Goal: Find specific page/section: Find specific page/section

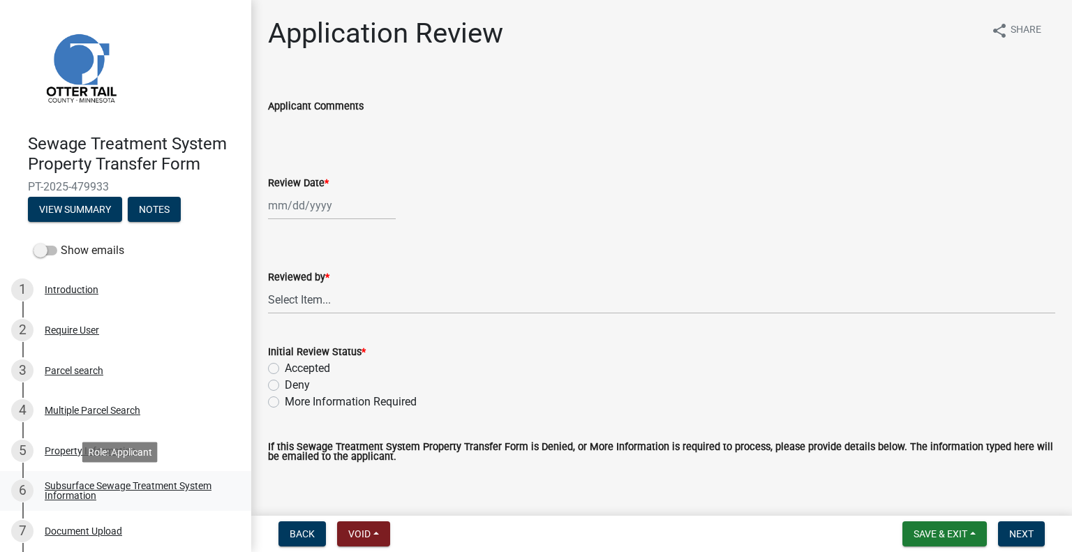
click at [167, 488] on div "Subsurface Sewage Treatment System Information" at bounding box center [137, 491] width 184 height 20
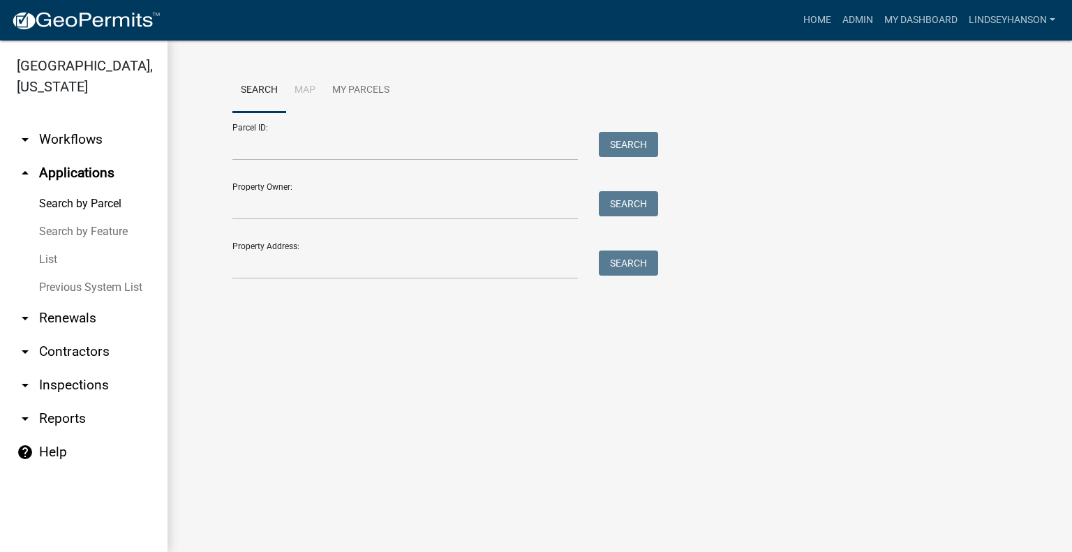
click at [327, 284] on div "Search Map My Parcels Parcel ID: Search Property Owner: Search Property Address…" at bounding box center [619, 179] width 795 height 223
click at [327, 264] on input "Property Address:" at bounding box center [404, 264] width 345 height 29
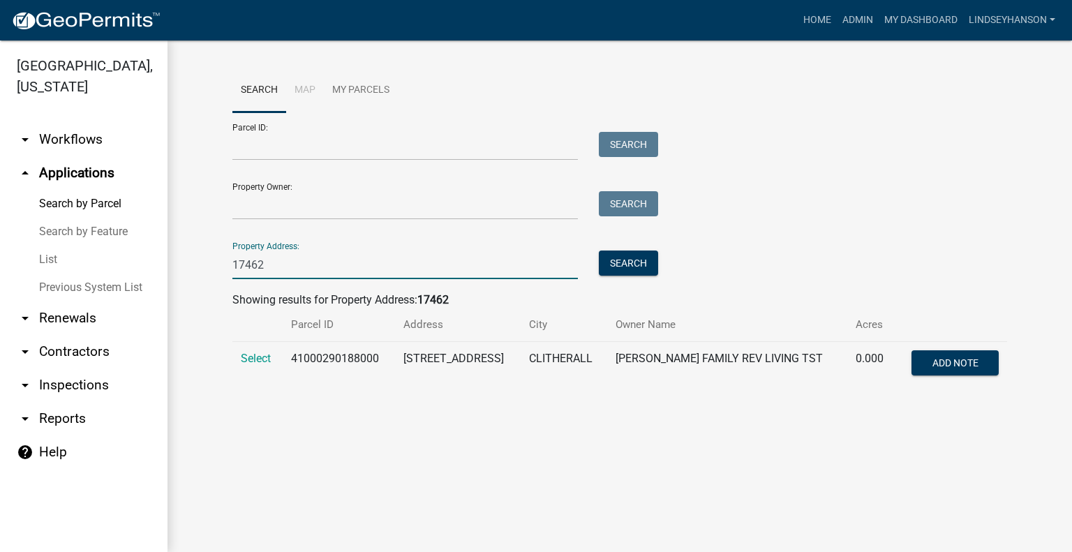
type input "17462"
click at [257, 348] on td "Select" at bounding box center [257, 365] width 50 height 46
click at [257, 356] on span "Select" at bounding box center [256, 358] width 30 height 13
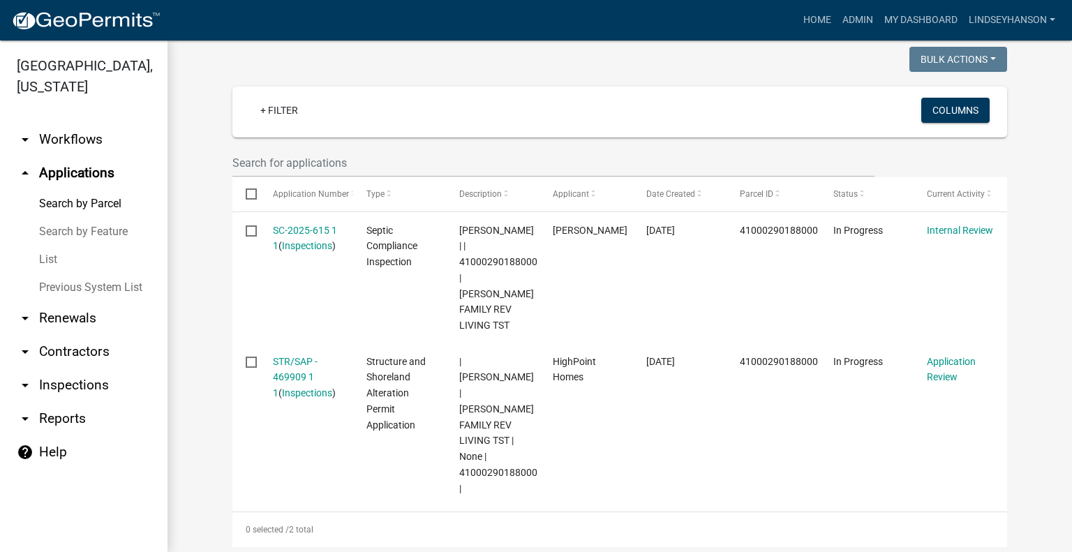
scroll to position [349, 0]
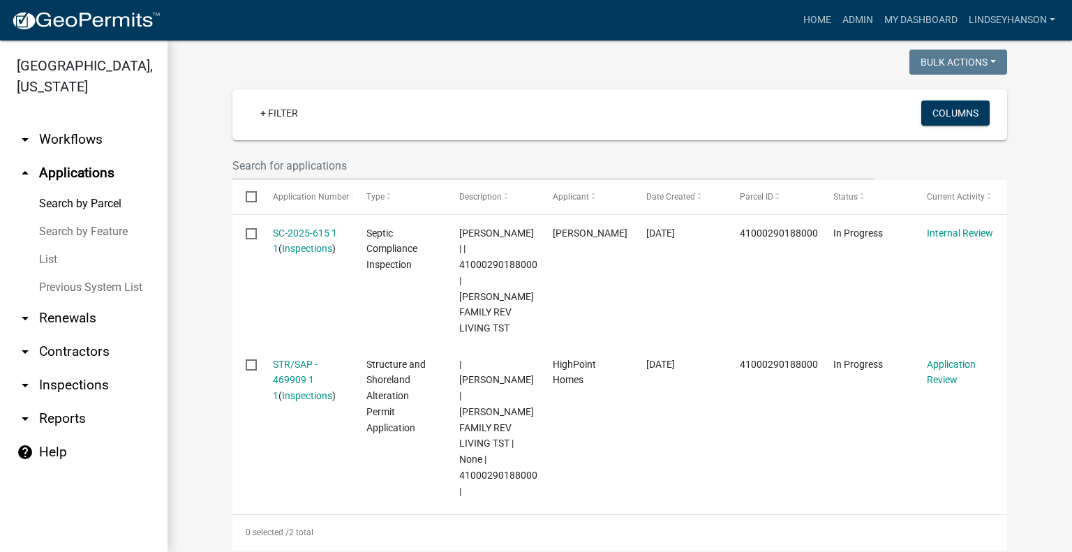
click at [95, 138] on link "arrow_drop_down Workflows" at bounding box center [83, 139] width 167 height 33
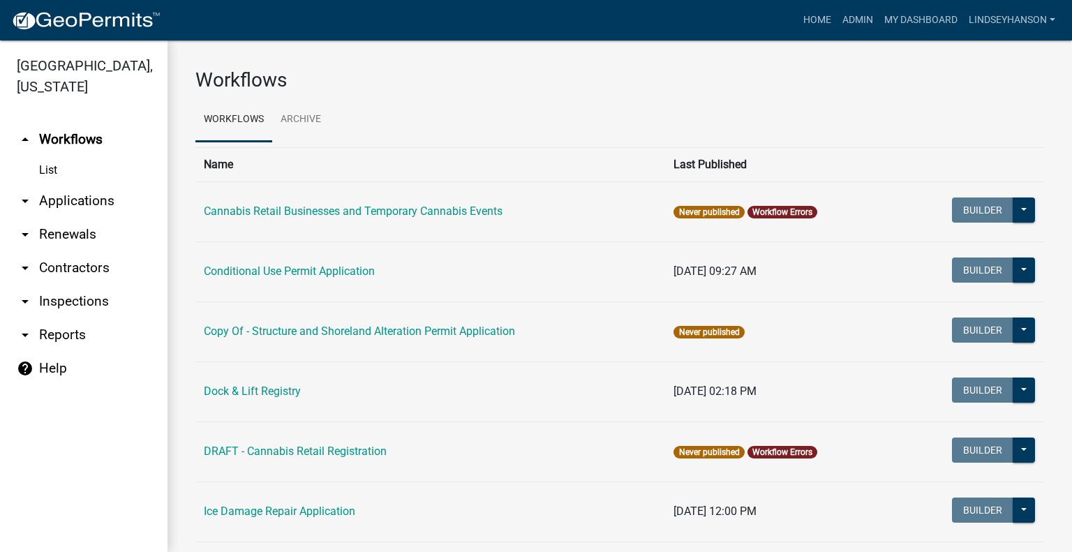
click at [113, 209] on link "arrow_drop_down Applications" at bounding box center [83, 200] width 167 height 33
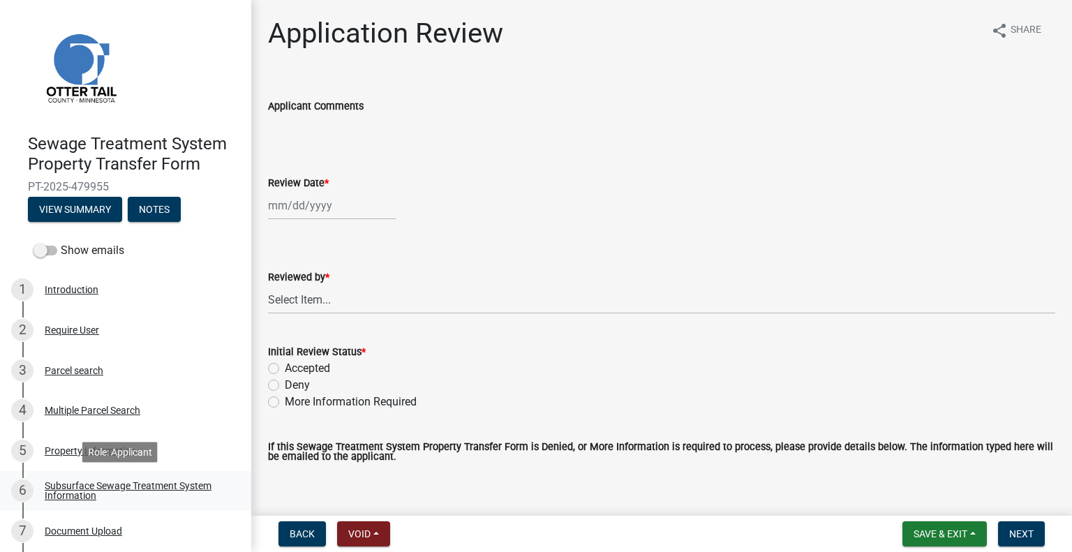
click at [205, 478] on link "6 Subsurface Sewage Treatment System Information" at bounding box center [125, 491] width 251 height 40
